Goal: Task Accomplishment & Management: Manage account settings

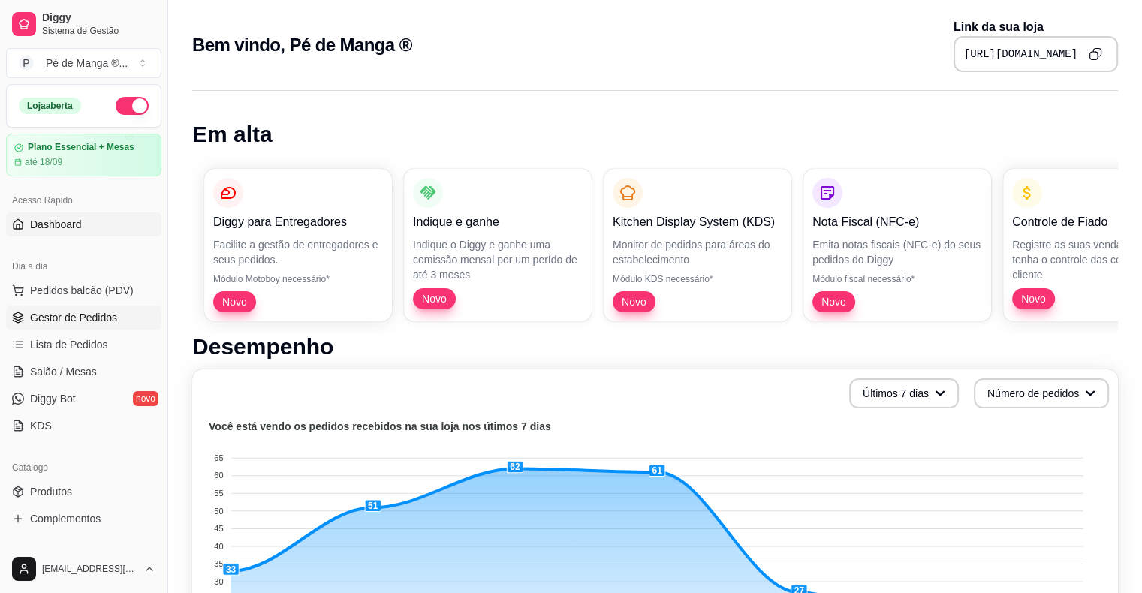
click at [107, 320] on span "Gestor de Pedidos" at bounding box center [73, 317] width 87 height 15
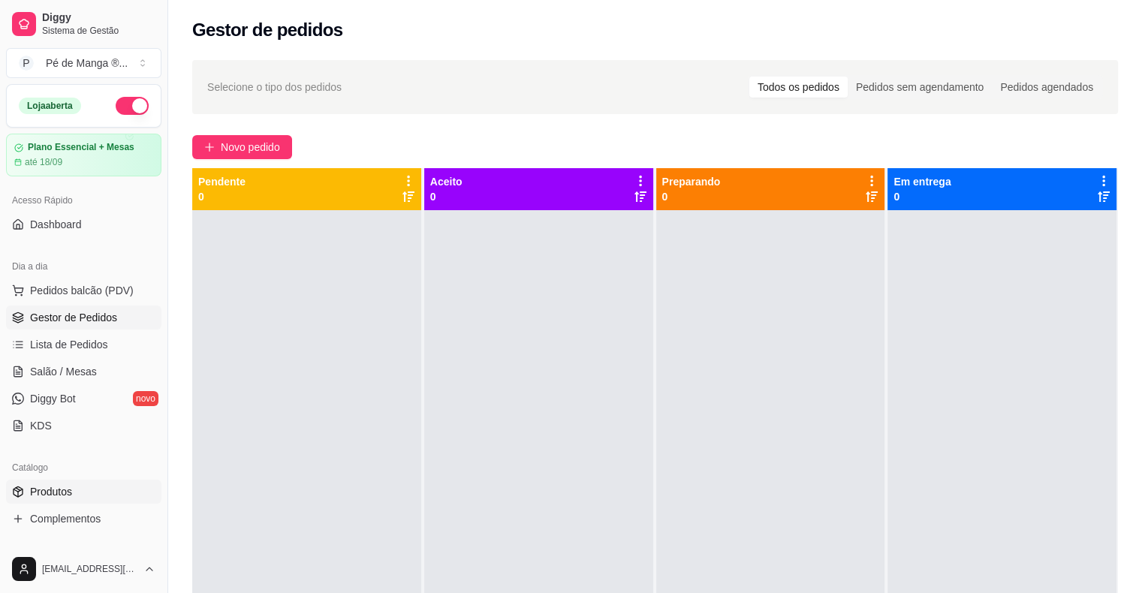
click at [115, 485] on link "Produtos" at bounding box center [83, 492] width 155 height 24
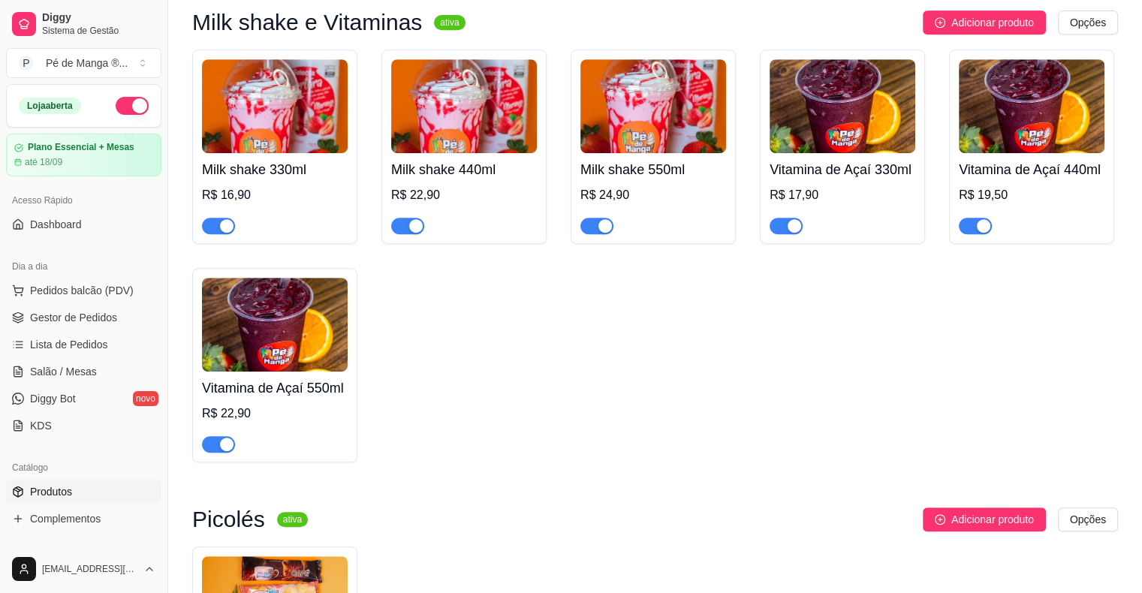
scroll to position [901, 0]
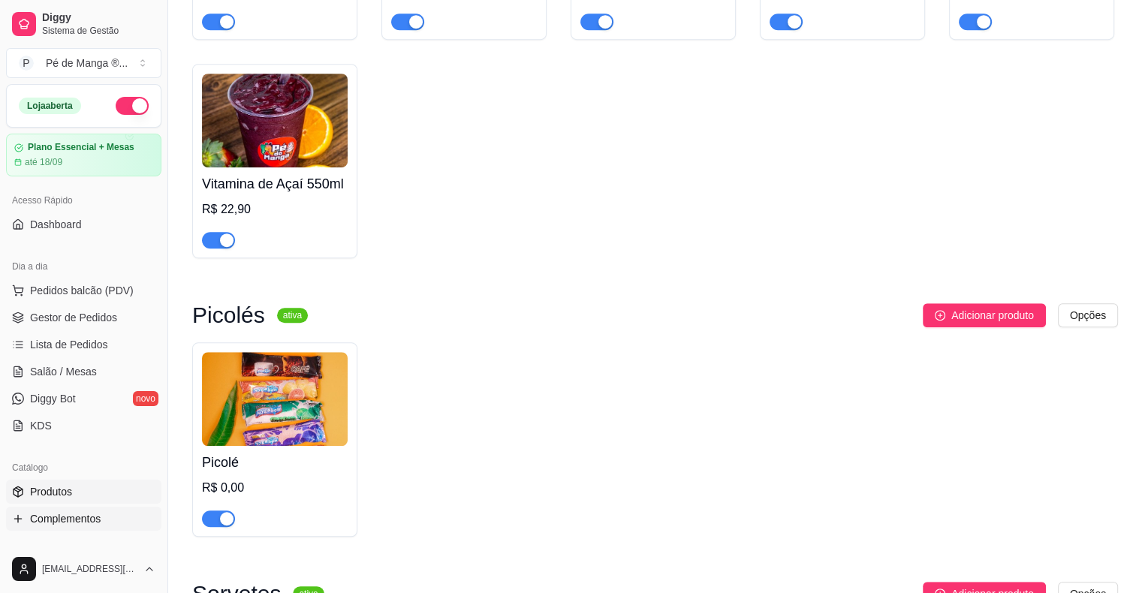
click at [140, 518] on link "Complementos" at bounding box center [83, 519] width 155 height 24
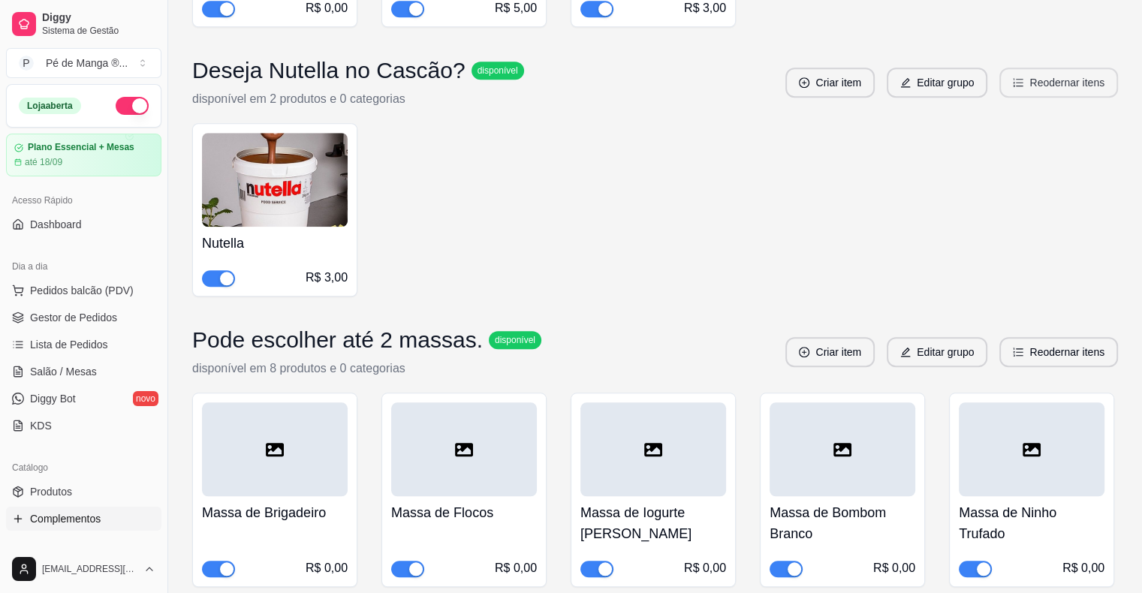
scroll to position [7130, 0]
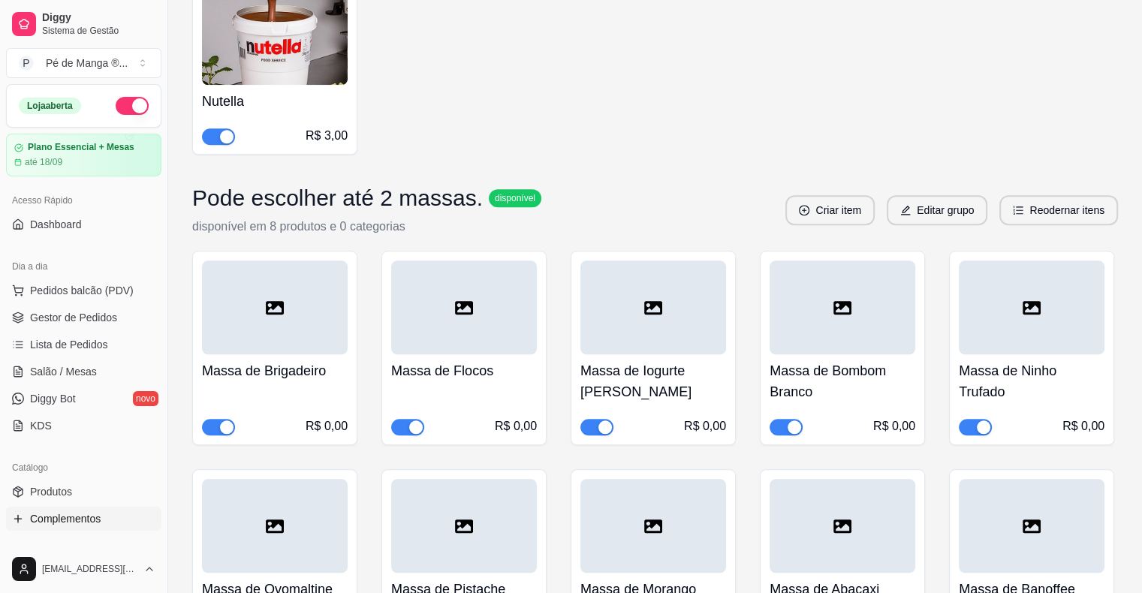
click at [961, 419] on span "button" at bounding box center [974, 427] width 33 height 17
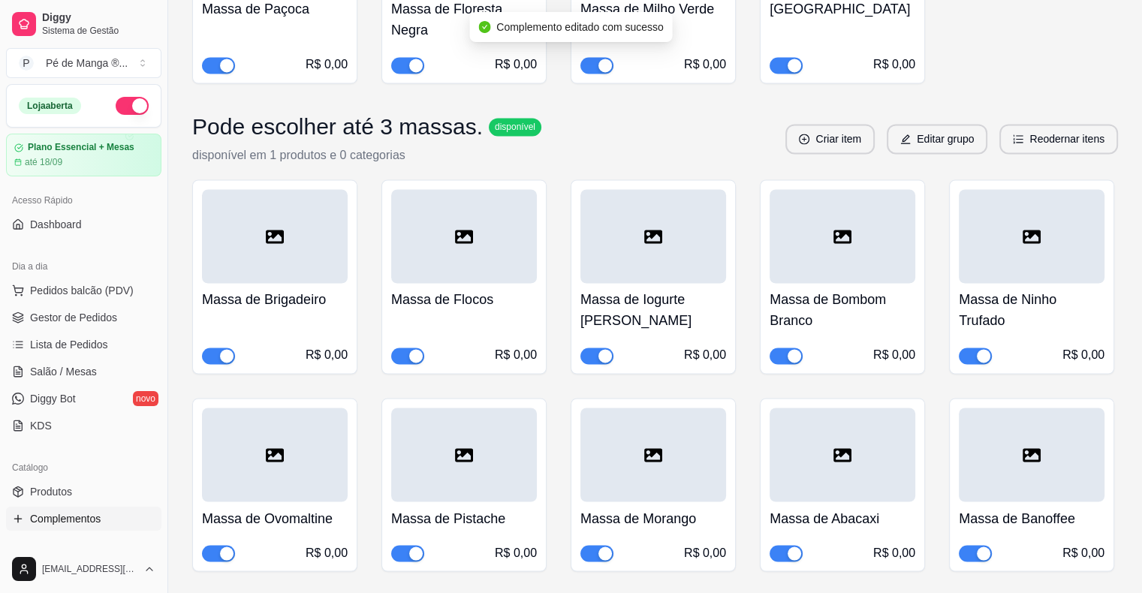
scroll to position [8105, 0]
click at [970, 347] on span "button" at bounding box center [974, 355] width 33 height 17
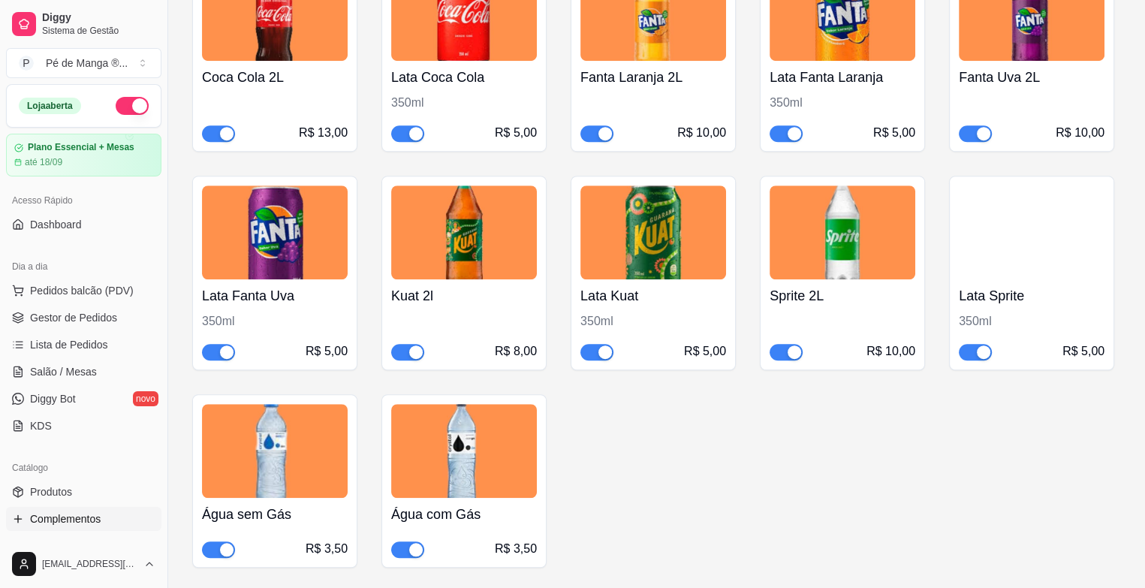
scroll to position [12282, 0]
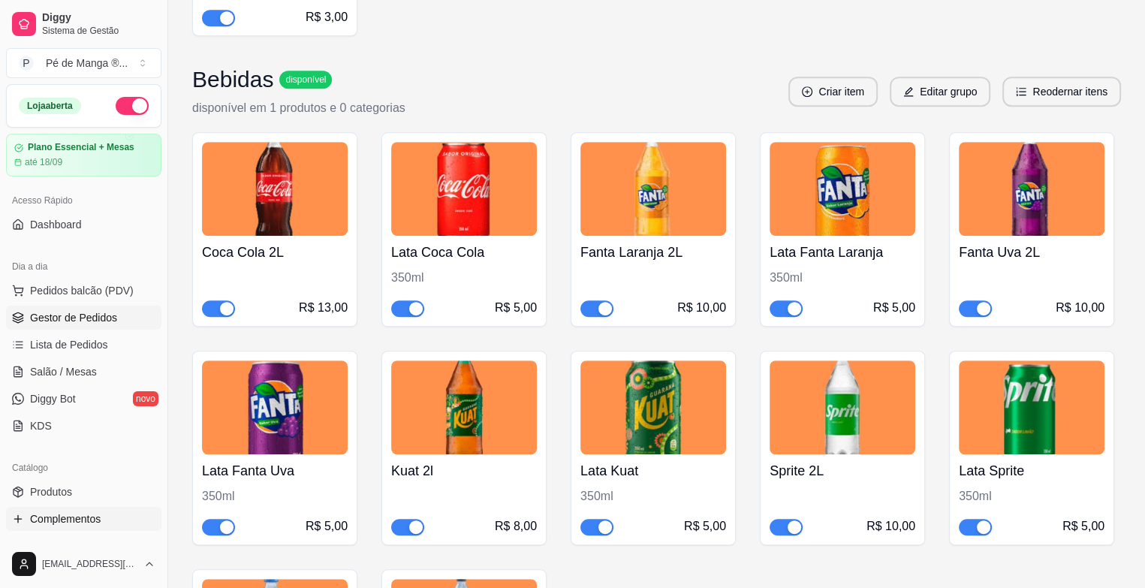
click at [91, 317] on span "Gestor de Pedidos" at bounding box center [73, 317] width 87 height 15
